Goal: Task Accomplishment & Management: Manage account settings

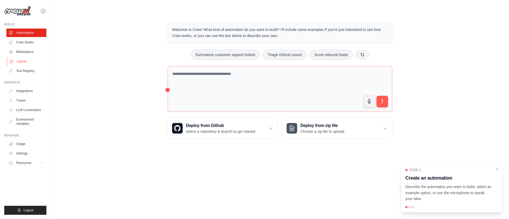
click at [23, 60] on link "Agents" at bounding box center [27, 61] width 40 height 8
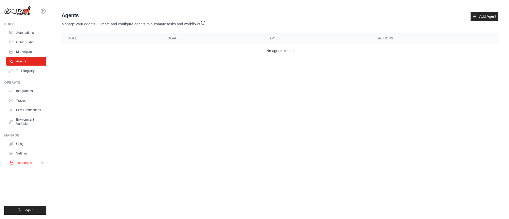
click at [29, 162] on span "Resources" at bounding box center [24, 163] width 15 height 4
click at [25, 33] on link "Automations" at bounding box center [27, 33] width 40 height 8
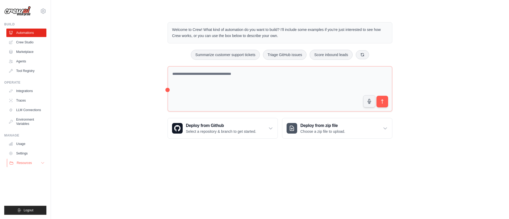
click at [43, 163] on icon at bounding box center [43, 163] width 4 height 4
click at [21, 148] on link "Usage" at bounding box center [27, 144] width 40 height 8
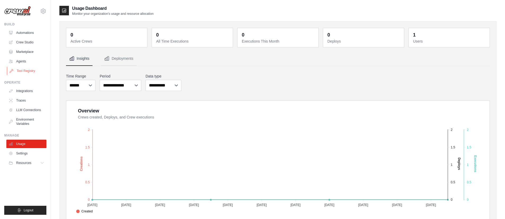
click at [24, 71] on link "Tool Registry" at bounding box center [27, 71] width 40 height 8
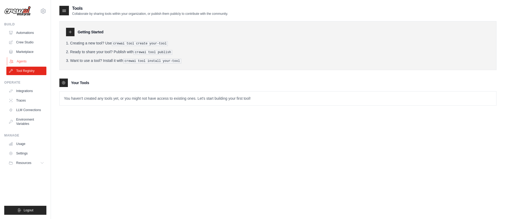
click at [23, 59] on link "Agents" at bounding box center [27, 61] width 40 height 8
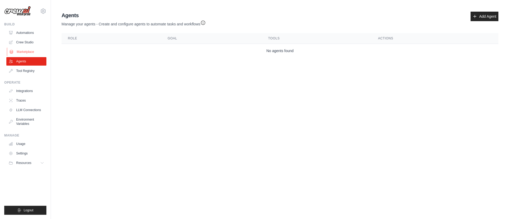
click at [23, 55] on link "Marketplace" at bounding box center [27, 52] width 40 height 8
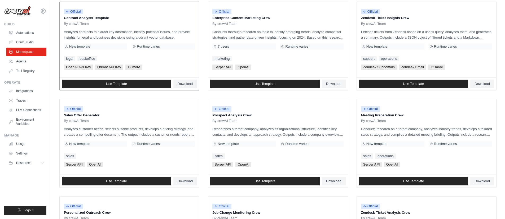
scroll to position [74, 0]
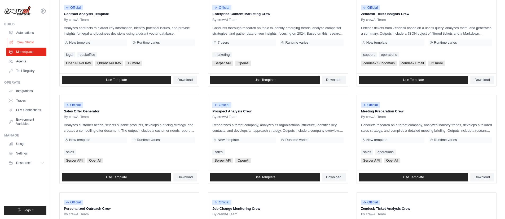
click at [32, 41] on link "Crew Studio" at bounding box center [27, 42] width 40 height 8
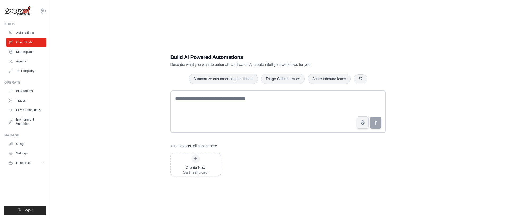
click at [45, 12] on icon at bounding box center [43, 11] width 5 height 5
click at [39, 38] on link "Settings" at bounding box center [43, 36] width 47 height 10
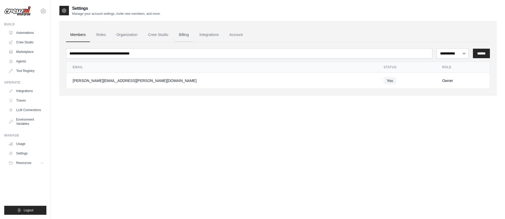
click at [181, 35] on link "Billing" at bounding box center [184, 35] width 18 height 14
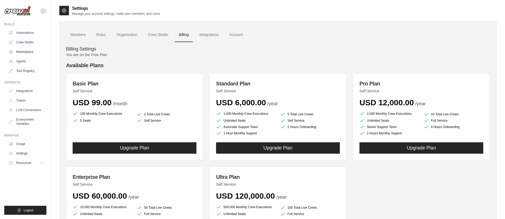
click at [95, 54] on p "You are on the Free Plan" at bounding box center [278, 54] width 424 height 5
click at [100, 36] on link "Roles" at bounding box center [101, 35] width 18 height 14
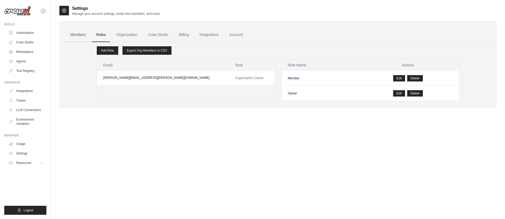
click at [87, 35] on link "Members" at bounding box center [78, 35] width 24 height 14
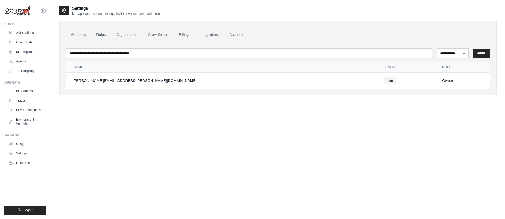
click at [98, 35] on link "Roles" at bounding box center [101, 35] width 18 height 14
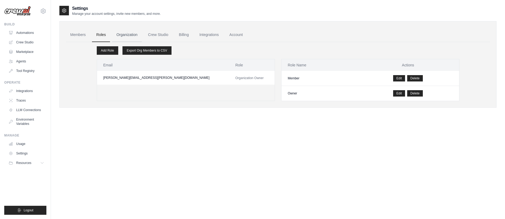
click at [127, 35] on link "Organization" at bounding box center [126, 35] width 29 height 14
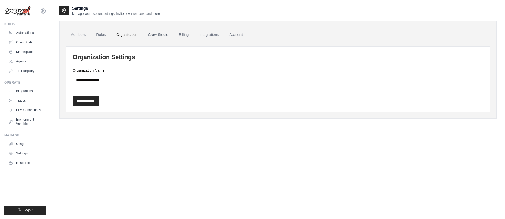
click at [159, 35] on link "Crew Studio" at bounding box center [158, 35] width 29 height 14
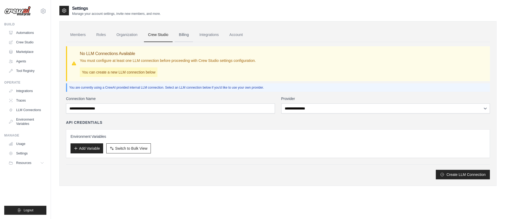
click at [184, 35] on link "Billing" at bounding box center [184, 35] width 18 height 14
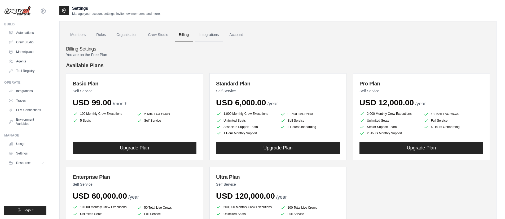
click at [213, 35] on link "Integrations" at bounding box center [209, 35] width 28 height 14
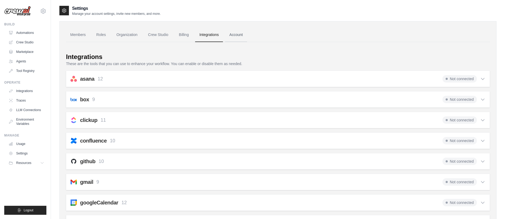
click at [237, 35] on link "Account" at bounding box center [236, 35] width 22 height 14
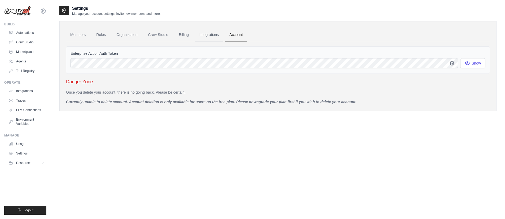
click at [219, 35] on link "Integrations" at bounding box center [209, 35] width 28 height 14
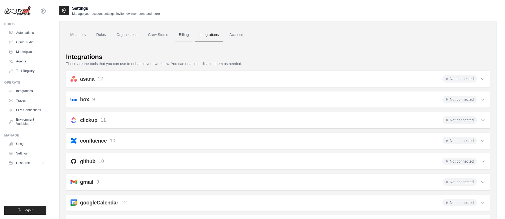
click at [185, 35] on link "Billing" at bounding box center [184, 35] width 18 height 14
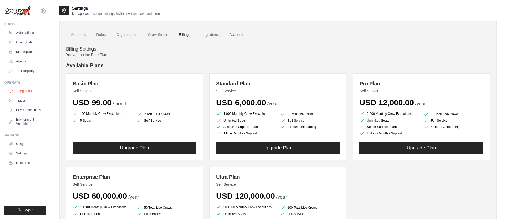
click at [33, 93] on link "Integrations" at bounding box center [27, 91] width 40 height 8
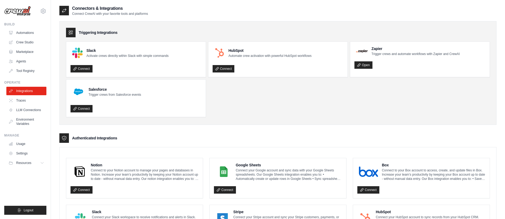
click at [23, 12] on img at bounding box center [17, 11] width 26 height 10
click at [32, 212] on span "Logout" at bounding box center [29, 210] width 10 height 4
